Goal: Task Accomplishment & Management: Manage account settings

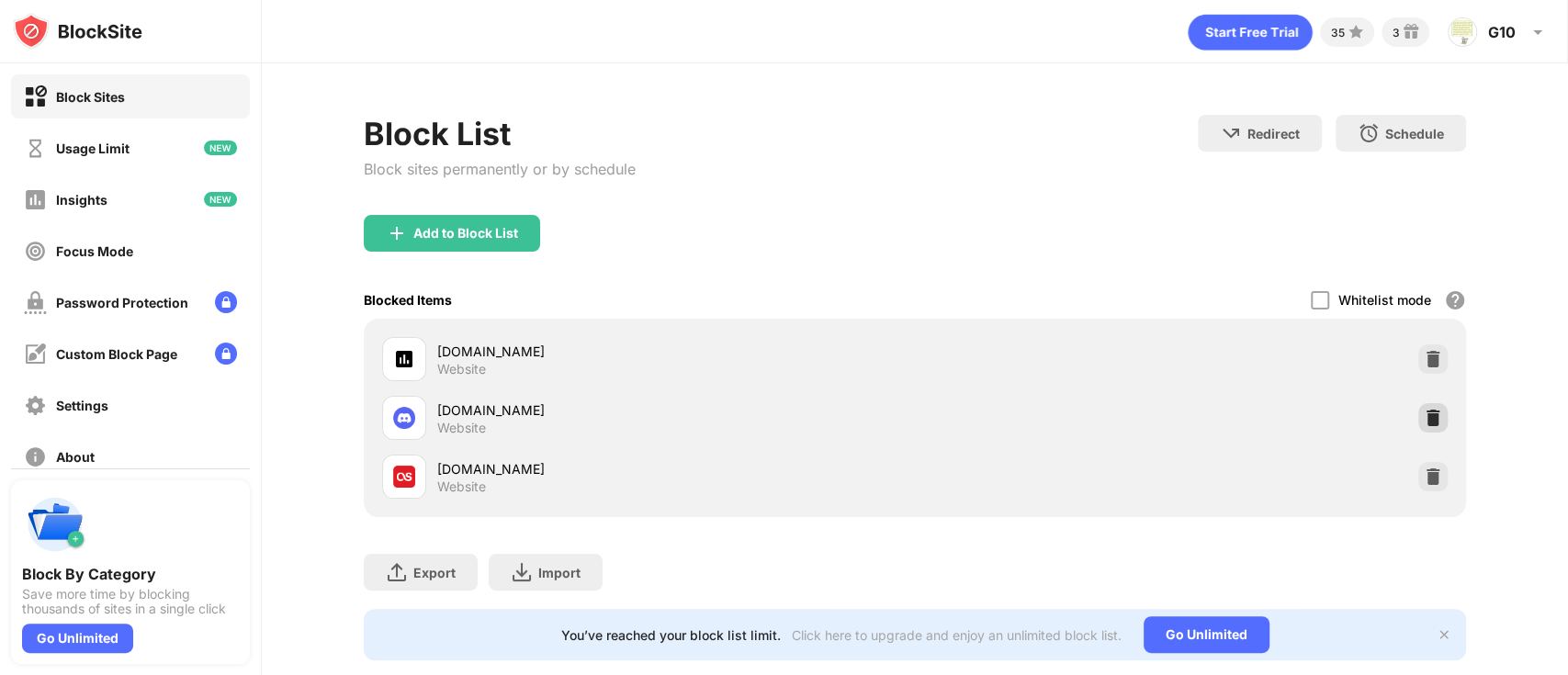
click at [1423, 415] on img at bounding box center [1433, 418] width 19 height 19
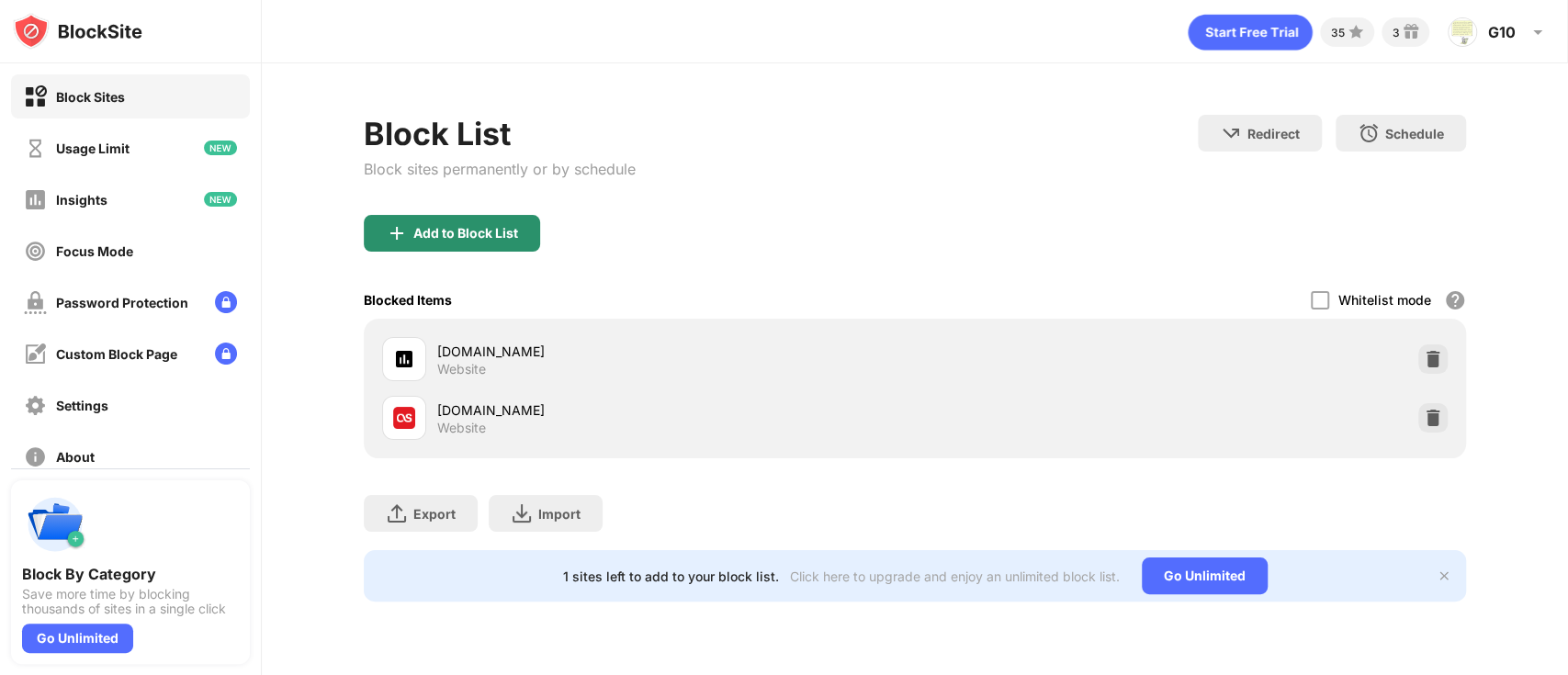
click at [474, 243] on div "Add to Block List" at bounding box center [452, 233] width 177 height 37
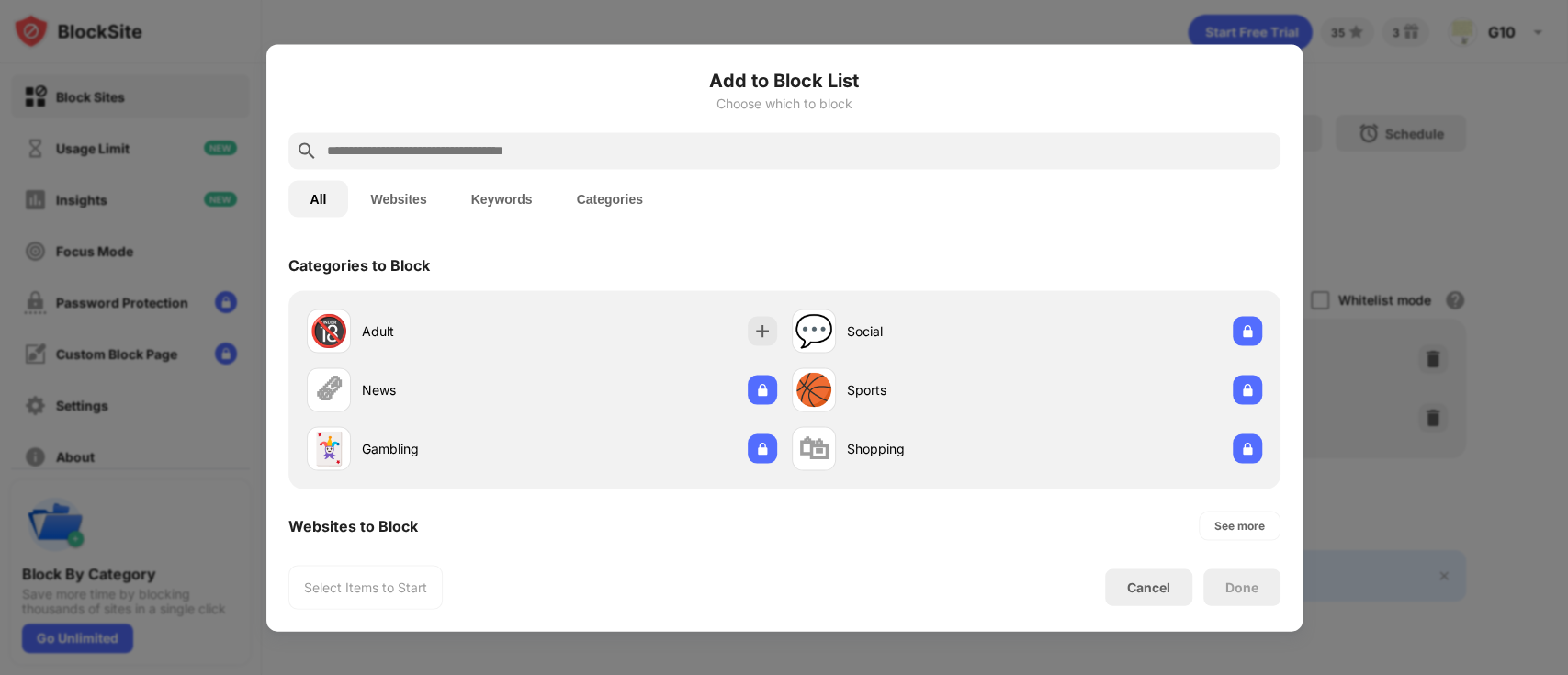
click at [559, 164] on div at bounding box center [784, 150] width 992 height 37
click at [548, 161] on input "text" at bounding box center [799, 150] width 948 height 22
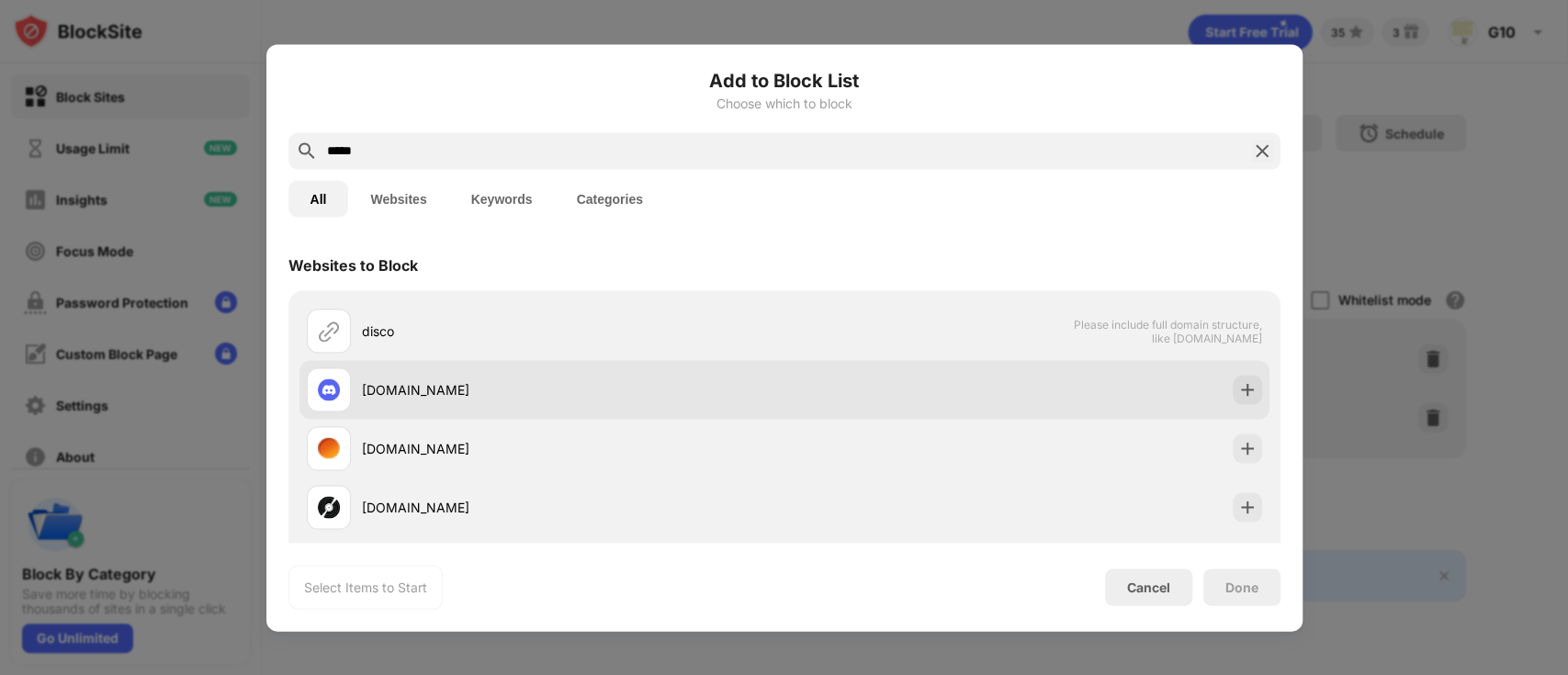
type input "*****"
click at [539, 376] on div "[DOMAIN_NAME]" at bounding box center [545, 389] width 477 height 44
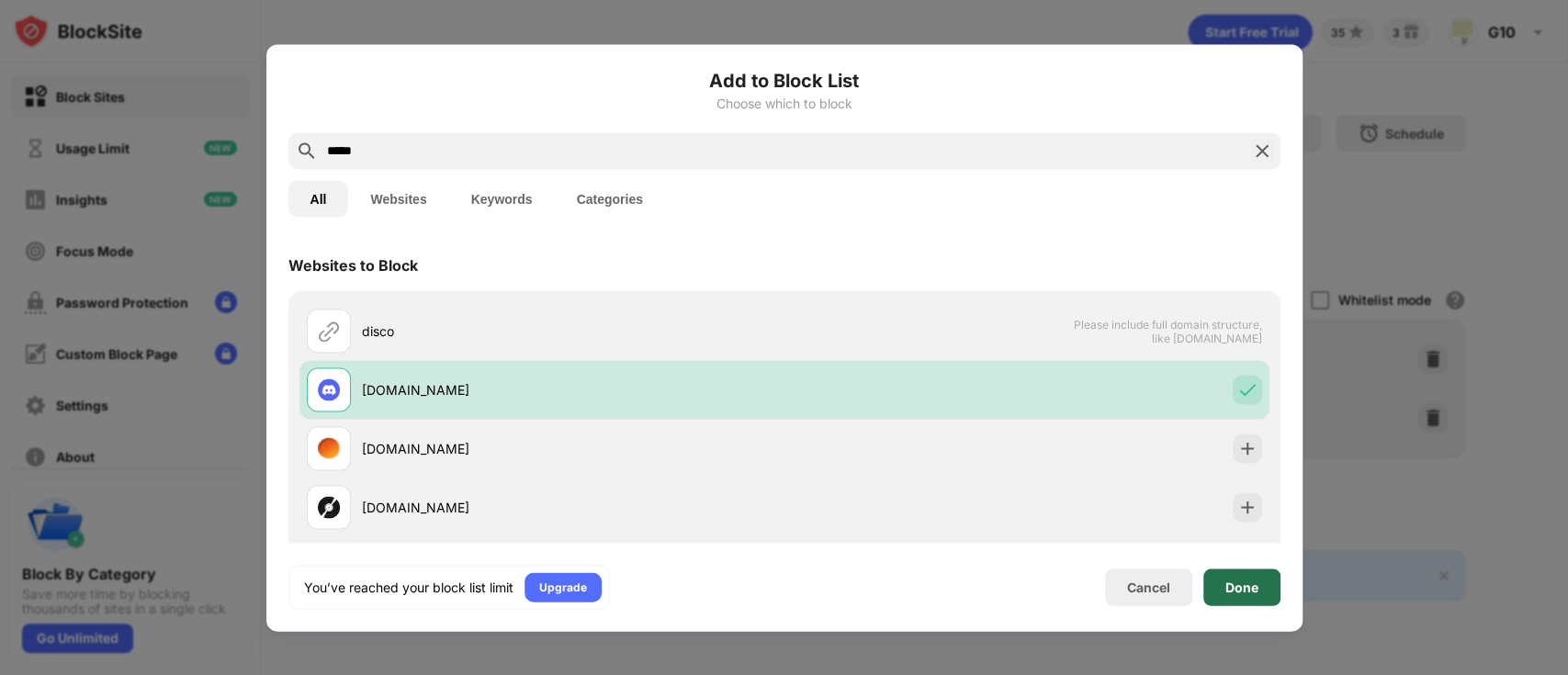
click at [1244, 586] on div "Done" at bounding box center [1241, 588] width 33 height 15
